Goal: Register for event/course

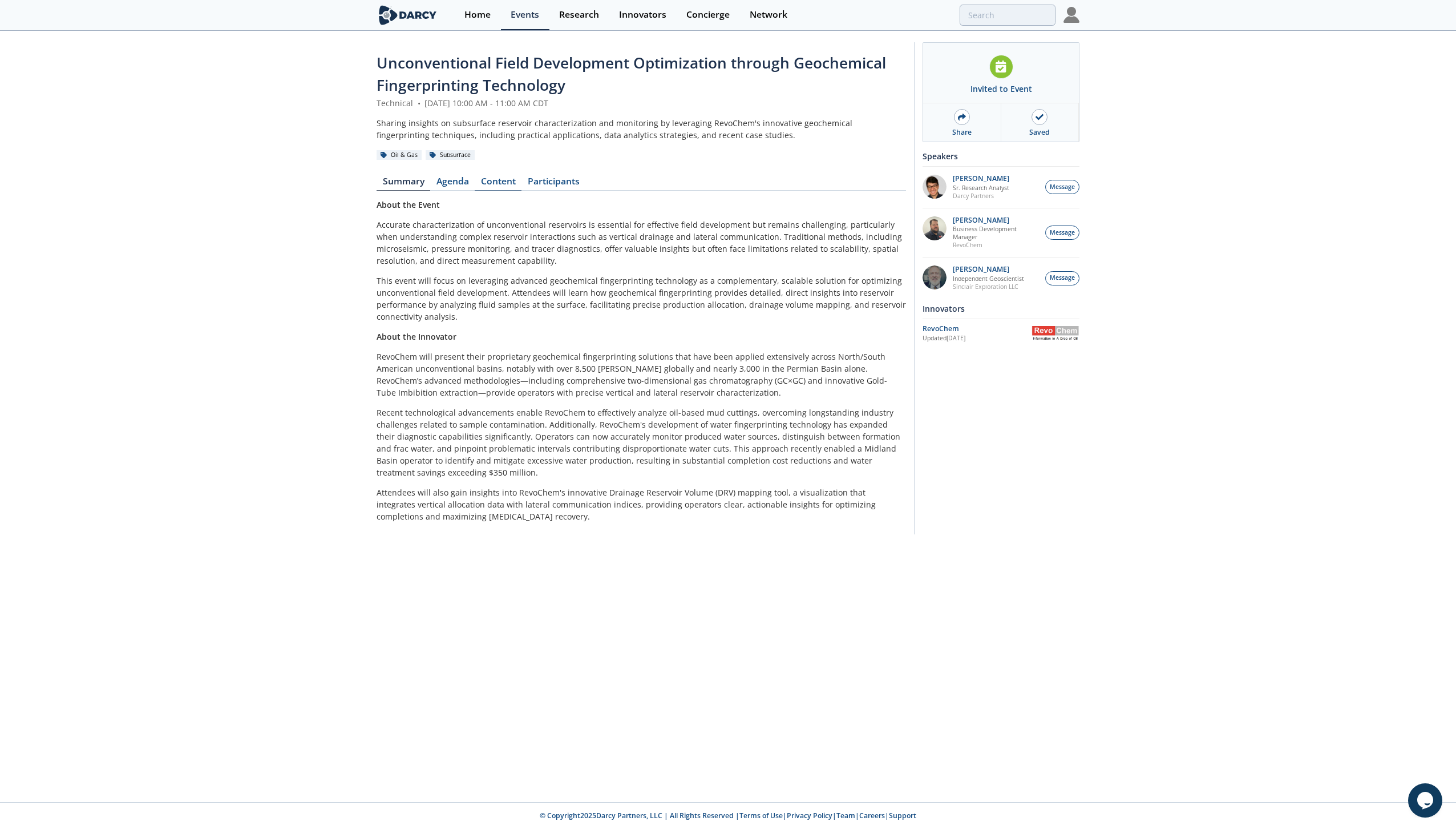
click at [495, 182] on link "Content" at bounding box center [498, 184] width 47 height 14
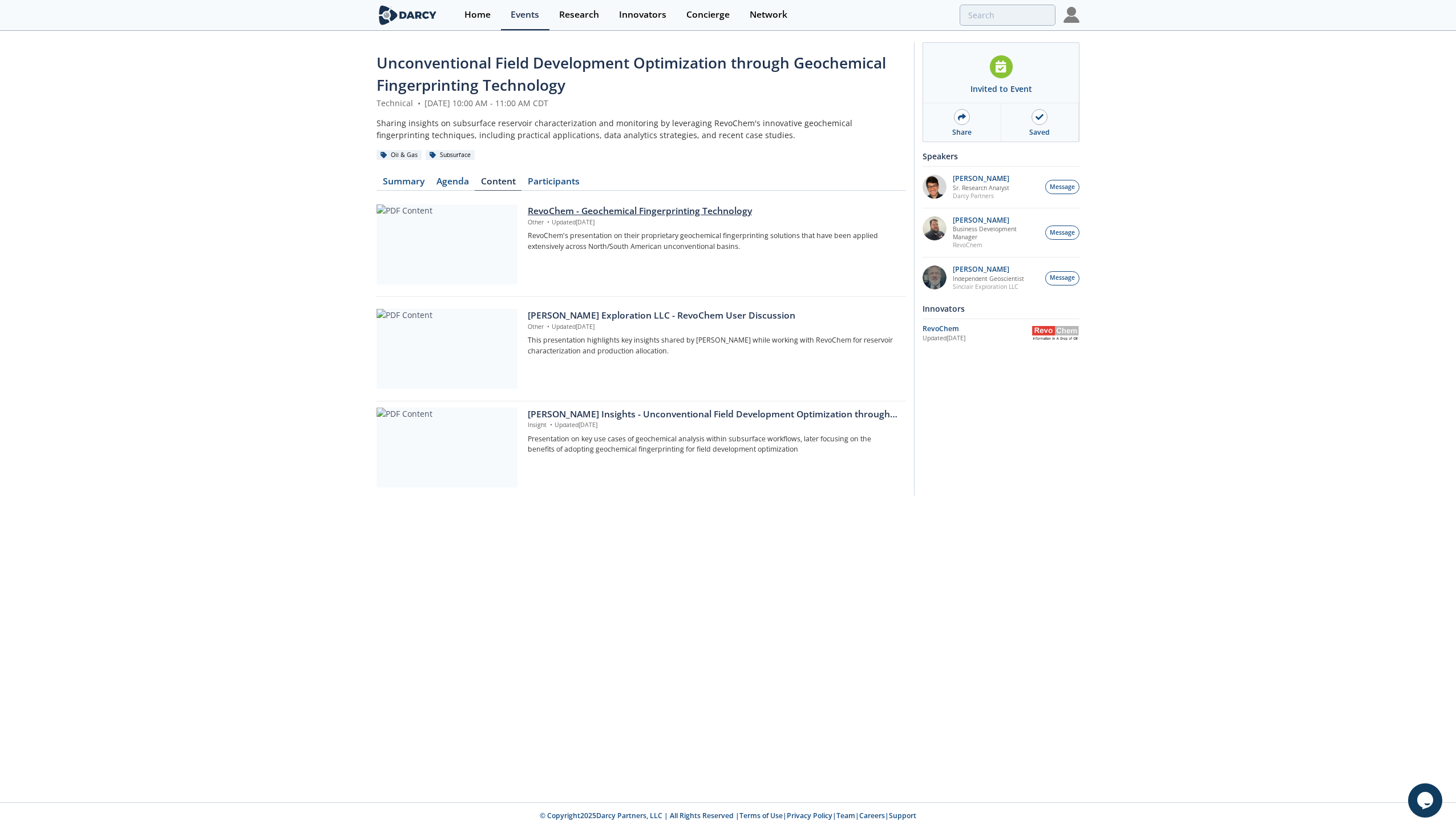
click at [452, 236] on div at bounding box center [446, 244] width 141 height 80
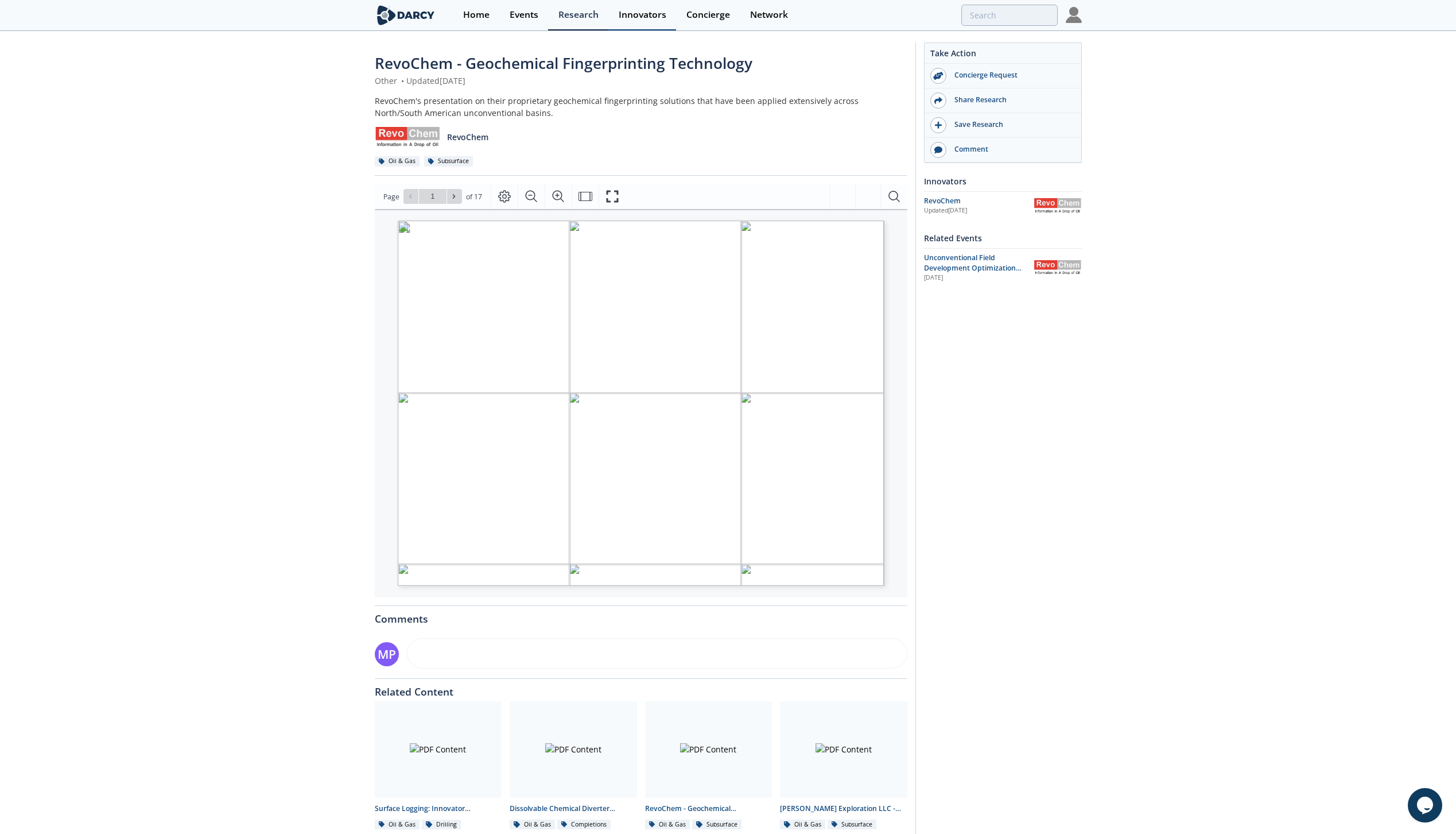
click at [635, 17] on div "Innovators" at bounding box center [642, 15] width 48 height 9
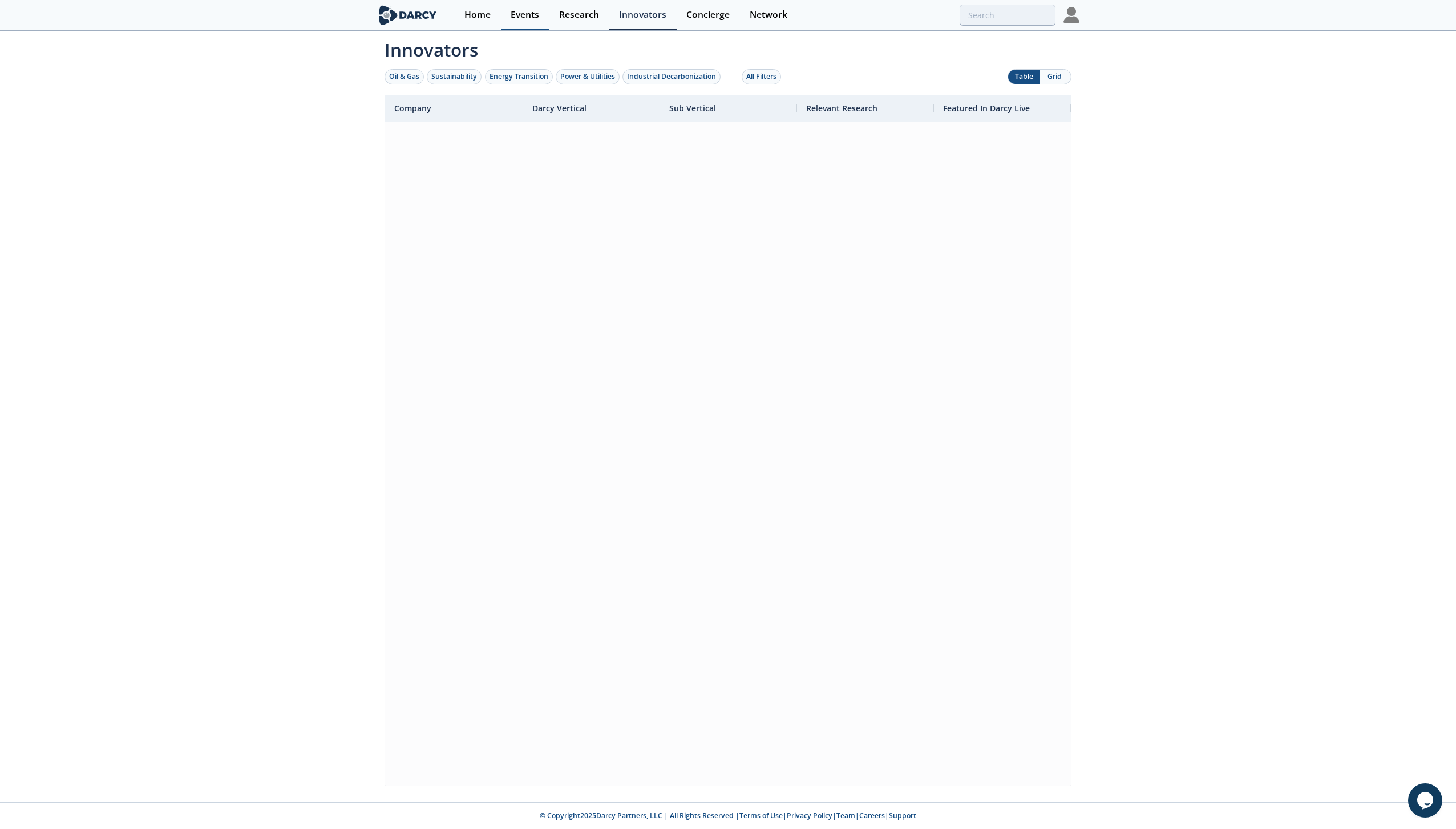
click at [518, 16] on div "Events" at bounding box center [524, 15] width 28 height 9
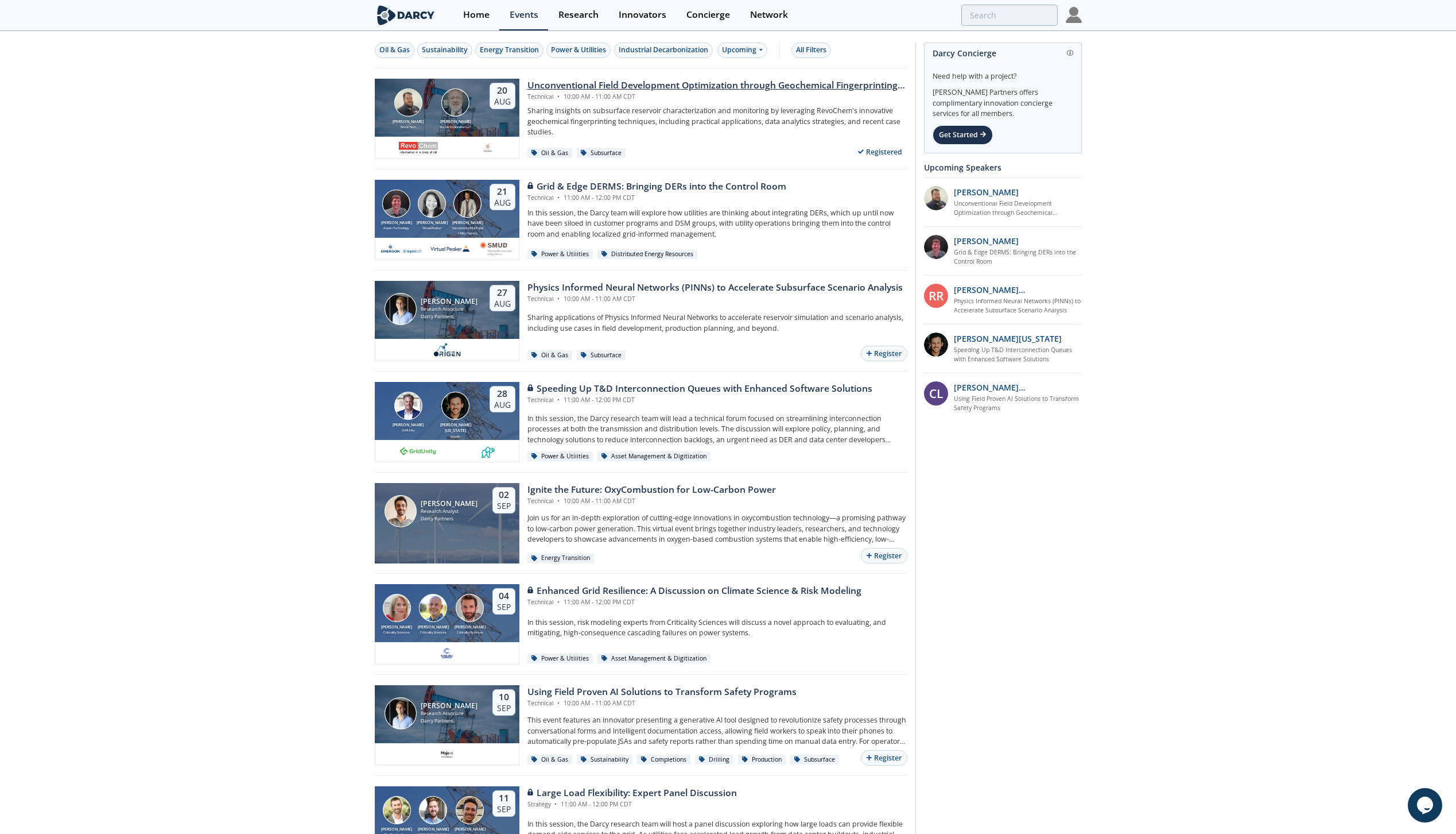
click at [556, 85] on div "Unconventional Field Development Optimization through Geochemical Fingerprintin…" at bounding box center [717, 85] width 380 height 14
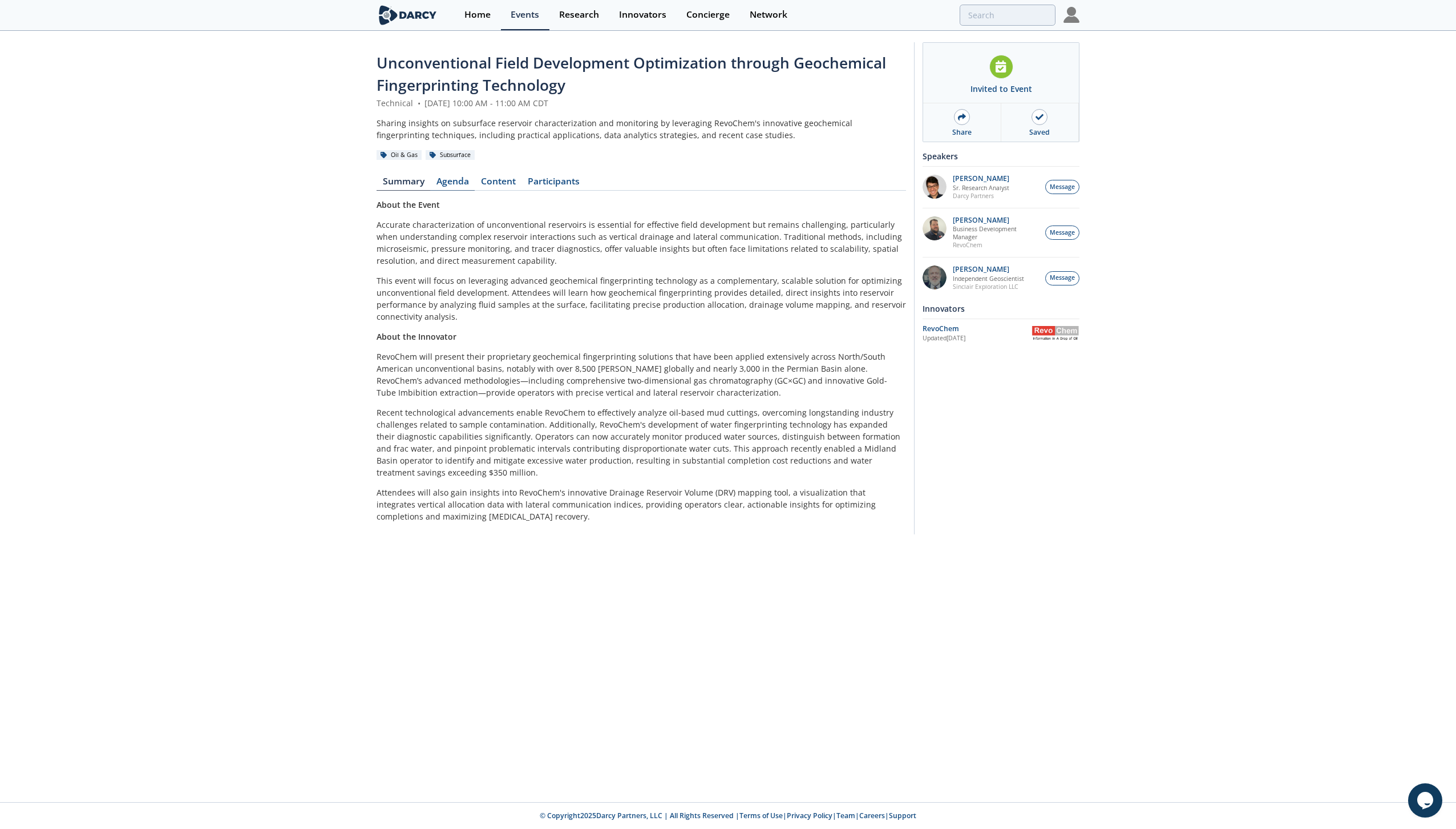
click at [446, 183] on link "Agenda" at bounding box center [452, 184] width 44 height 14
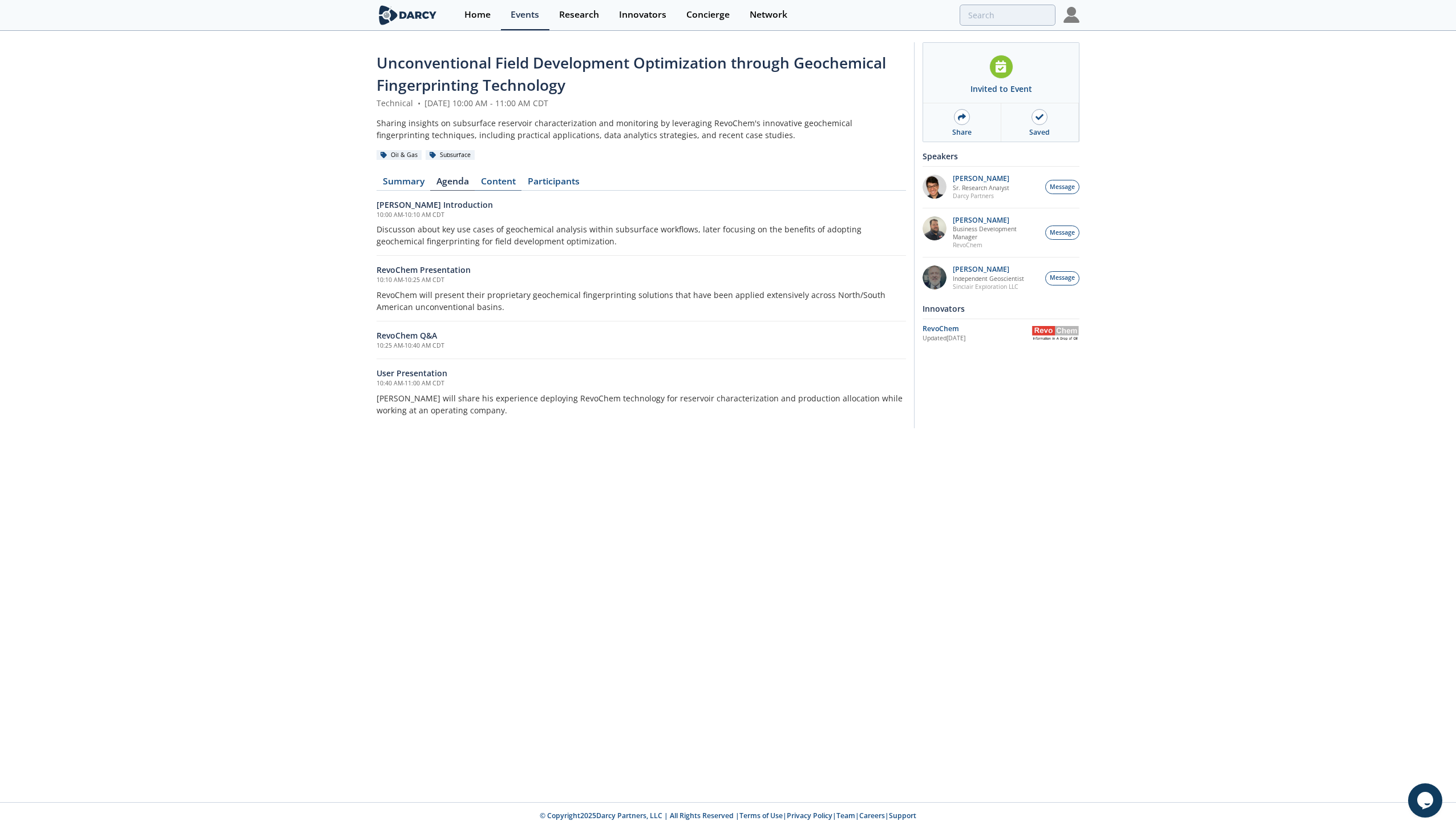
click at [491, 186] on link "Content" at bounding box center [498, 184] width 47 height 14
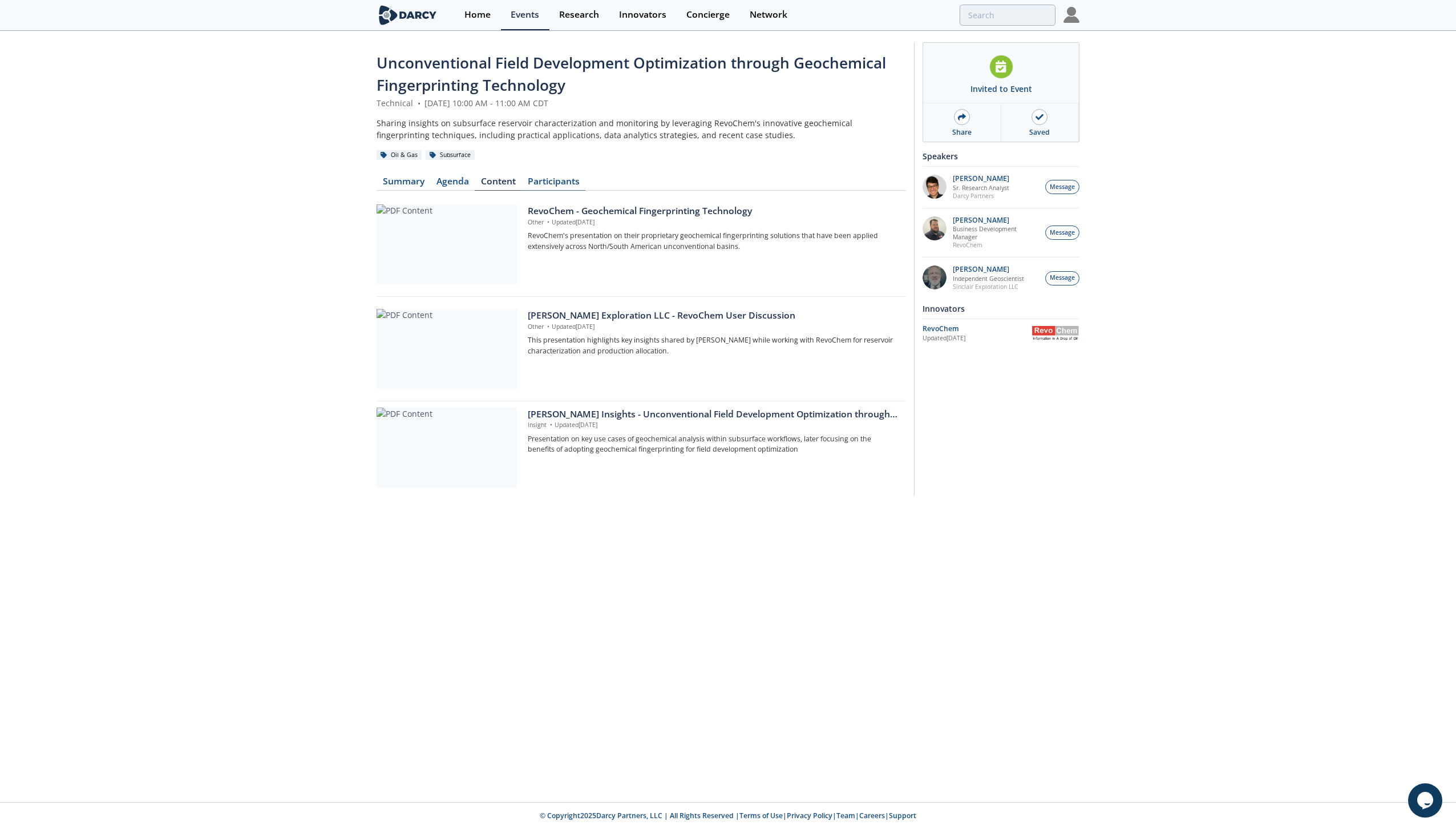
click at [547, 184] on link "Participants" at bounding box center [553, 184] width 64 height 14
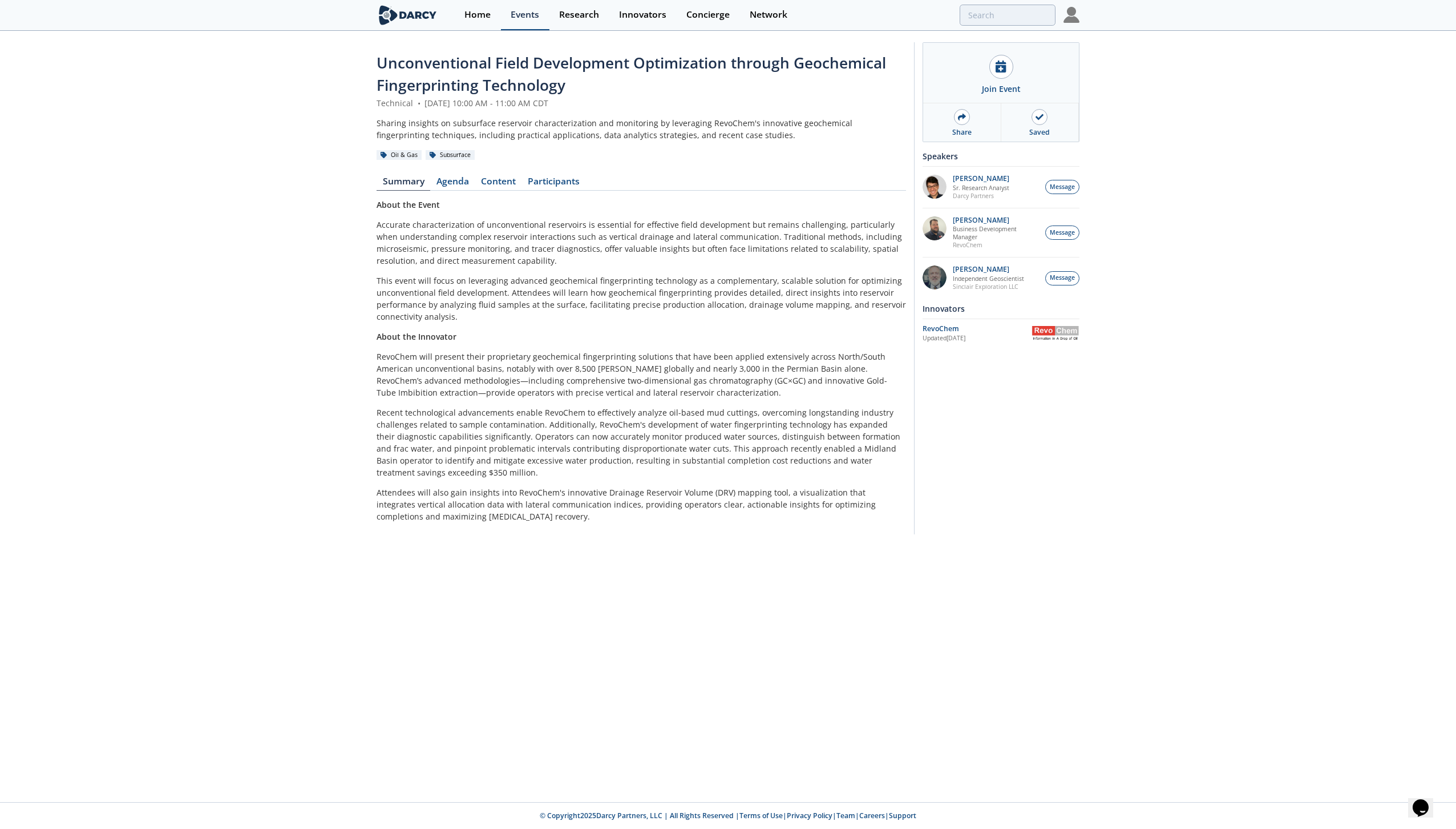
click at [530, 19] on div "Events" at bounding box center [524, 15] width 28 height 9
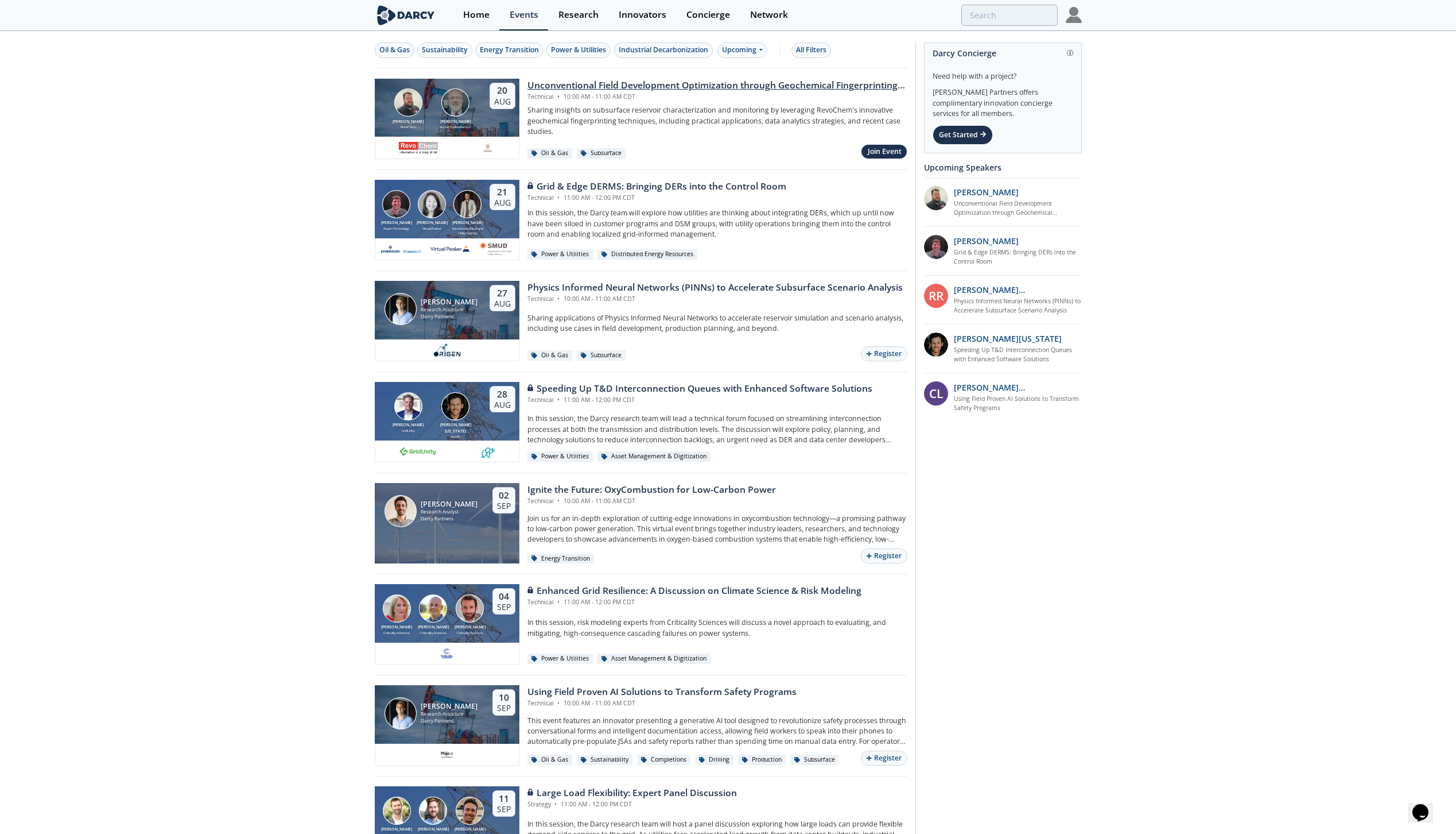
click at [470, 105] on div "[PERSON_NAME] [PERSON_NAME] Exploration LLC" at bounding box center [456, 108] width 36 height 41
click at [879, 154] on div "Join Event" at bounding box center [884, 152] width 34 height 11
